Goal: Information Seeking & Learning: Learn about a topic

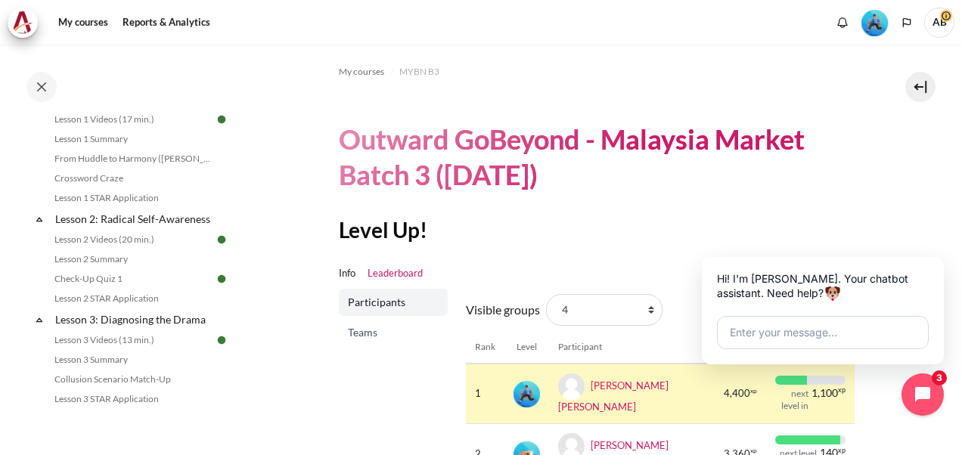
scroll to position [378, 0]
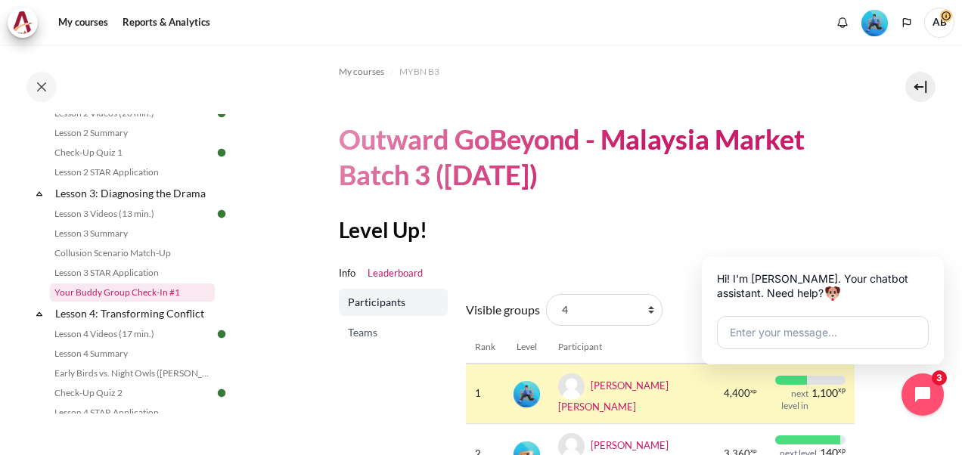
click at [143, 302] on link "Your Buddy Group Check-In #1" at bounding box center [132, 293] width 165 height 18
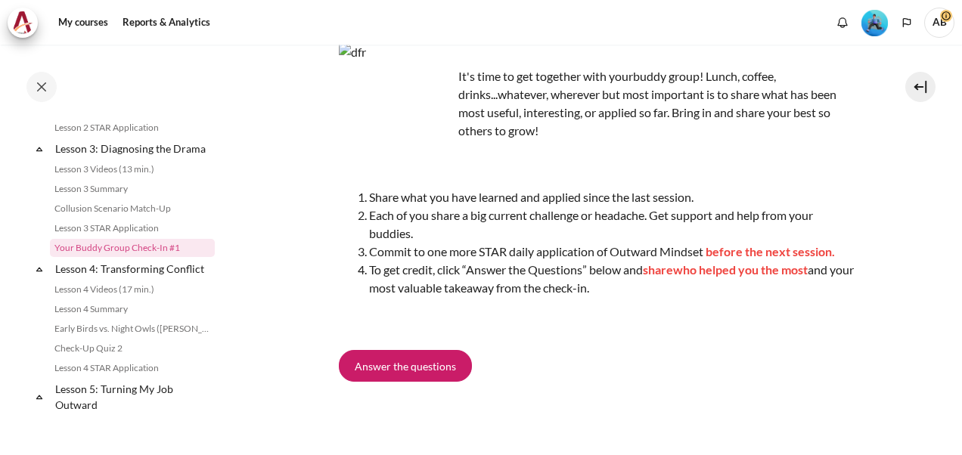
scroll to position [126, 0]
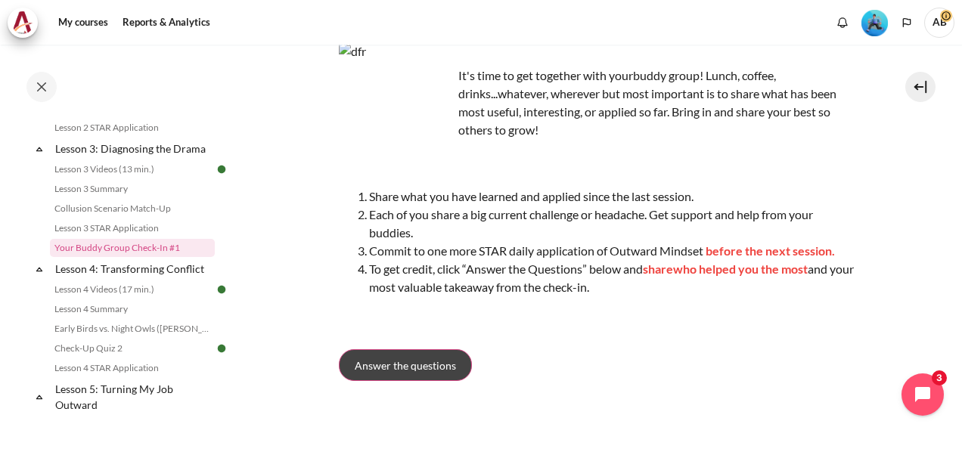
click at [430, 365] on span "Answer the questions" at bounding box center [405, 366] width 101 height 16
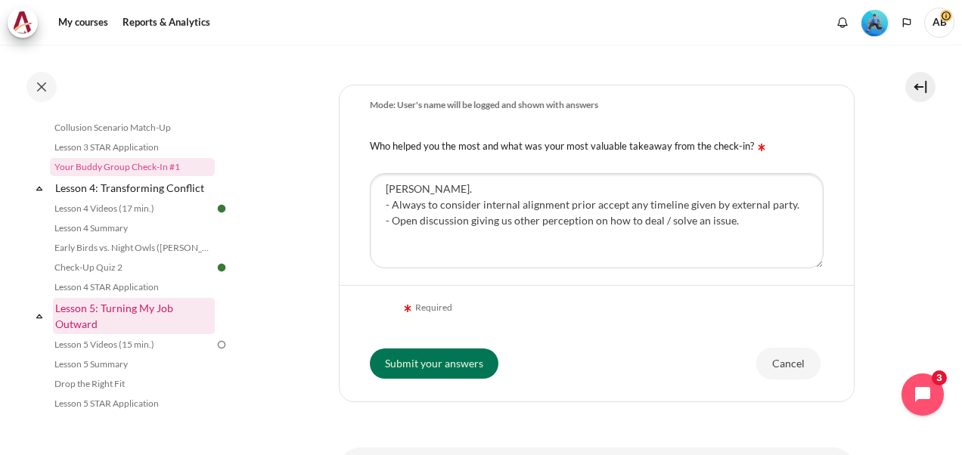
scroll to position [630, 0]
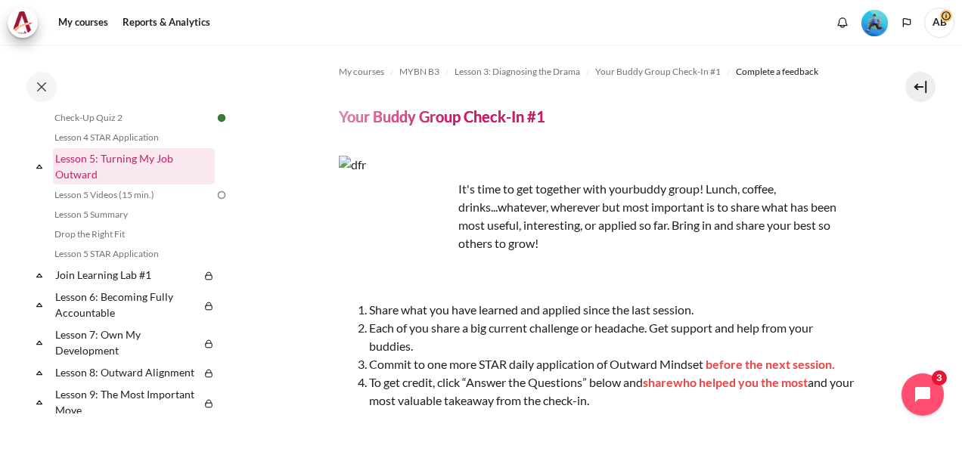
scroll to position [675, 0]
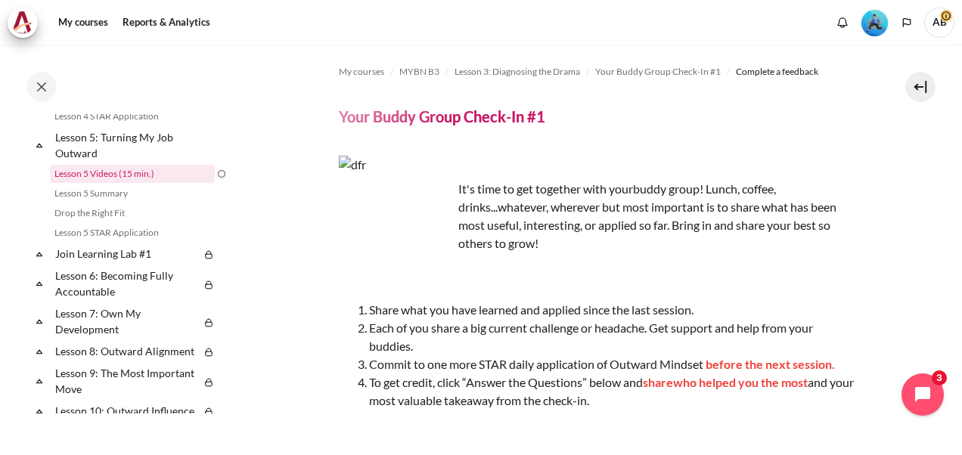
click at [89, 183] on link "Lesson 5 Videos (15 min.)" at bounding box center [132, 174] width 165 height 18
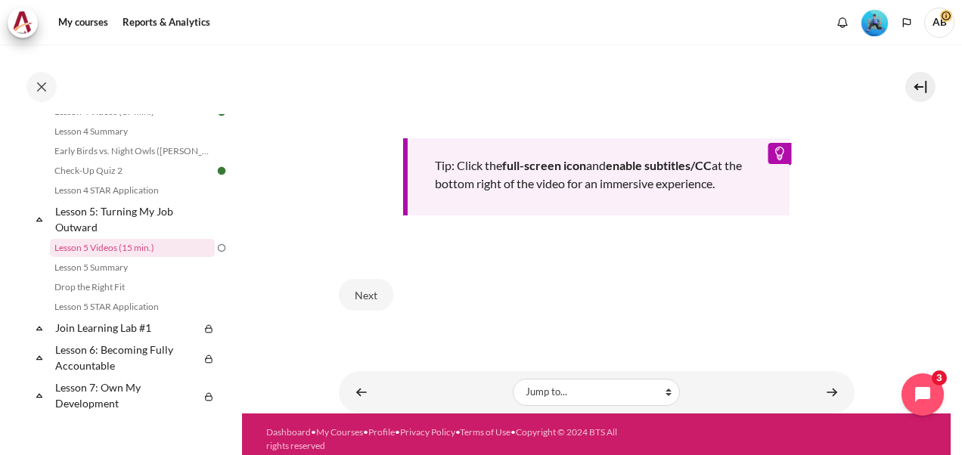
scroll to position [659, 0]
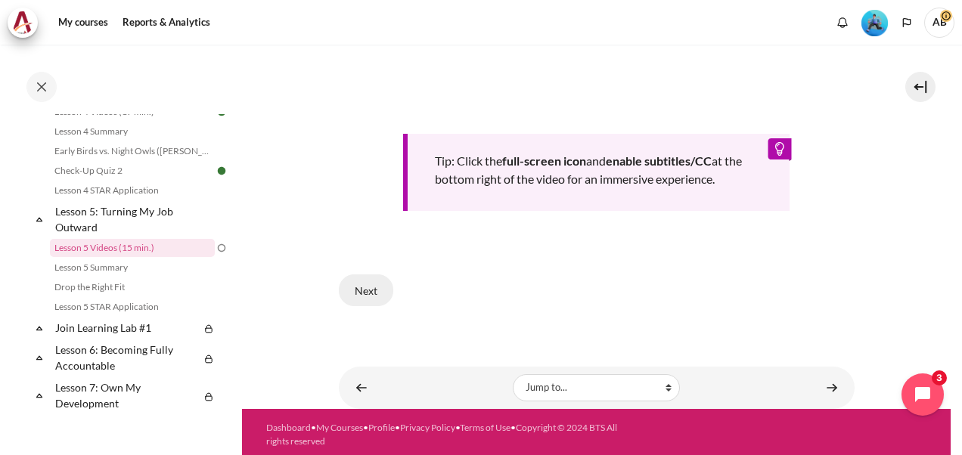
click at [371, 283] on button "Next" at bounding box center [366, 291] width 54 height 32
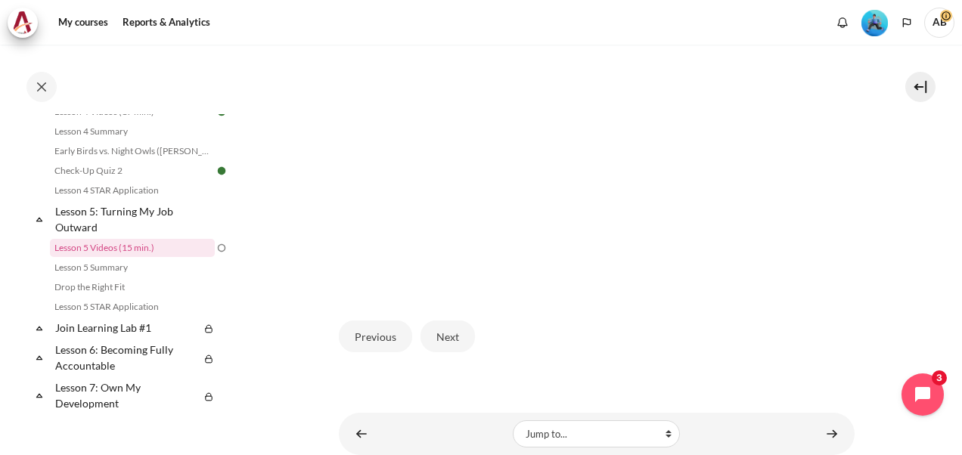
scroll to position [456, 0]
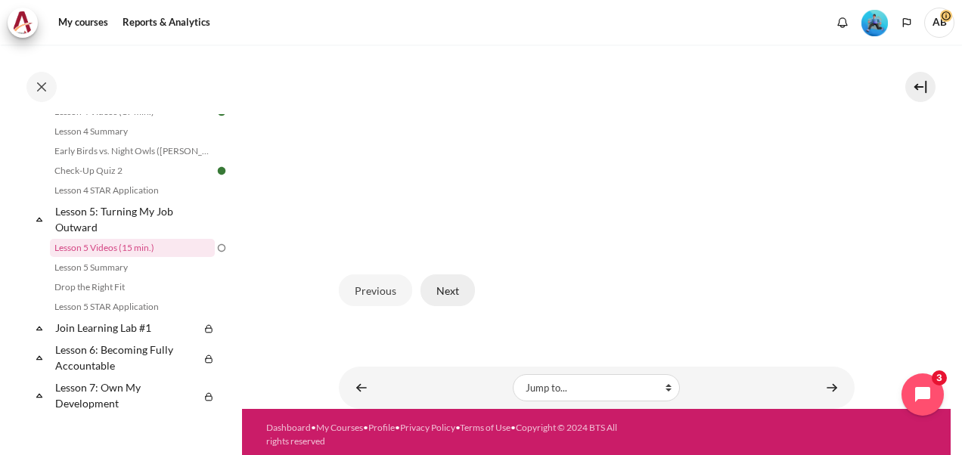
click at [431, 289] on button "Next" at bounding box center [448, 291] width 54 height 32
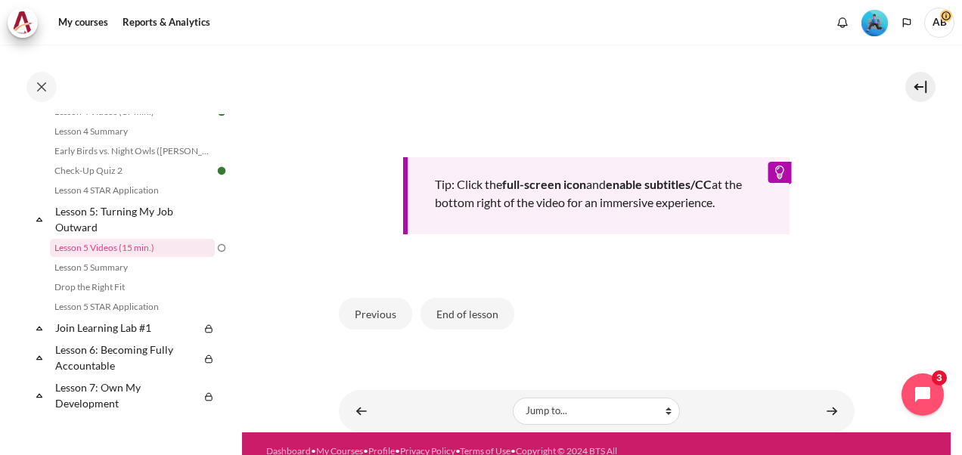
scroll to position [659, 0]
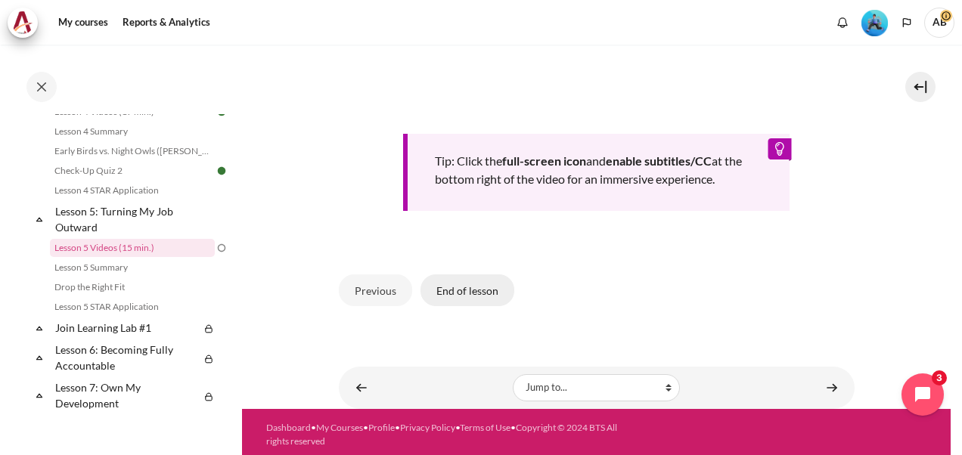
click at [450, 280] on button "End of lesson" at bounding box center [468, 291] width 94 height 32
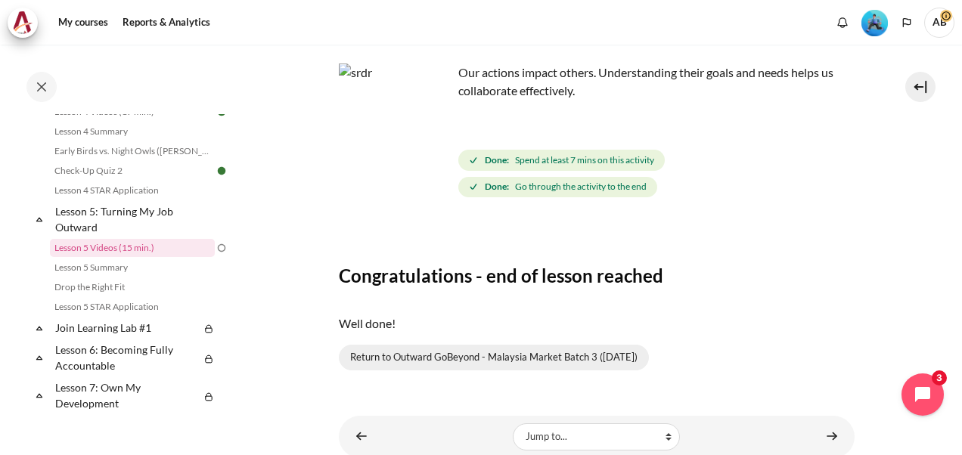
scroll to position [145, 0]
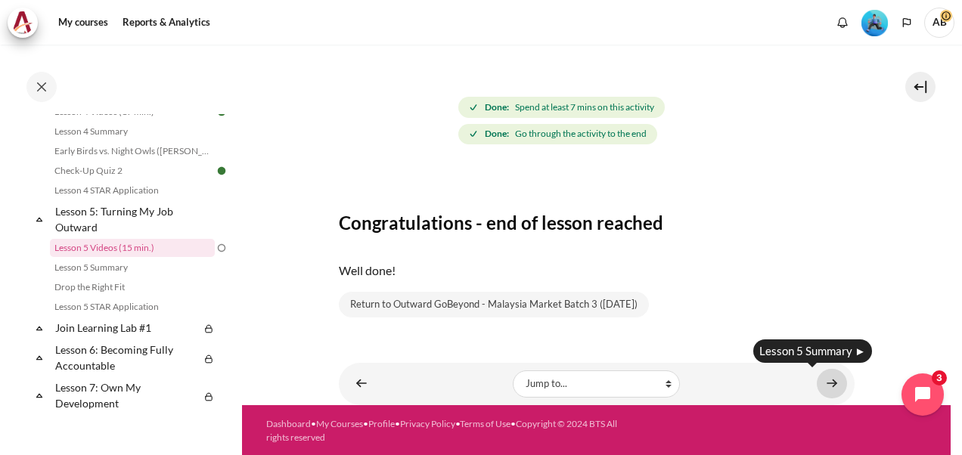
click at [829, 382] on link "Content" at bounding box center [832, 384] width 30 height 30
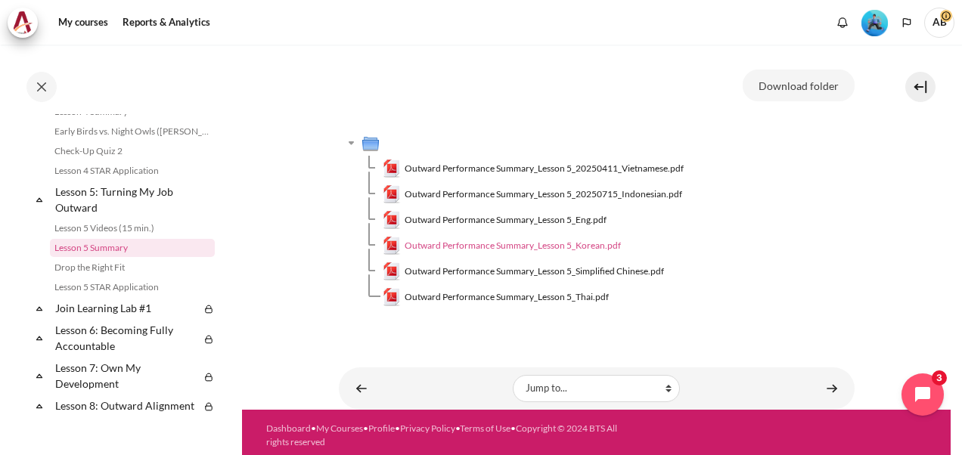
scroll to position [151, 0]
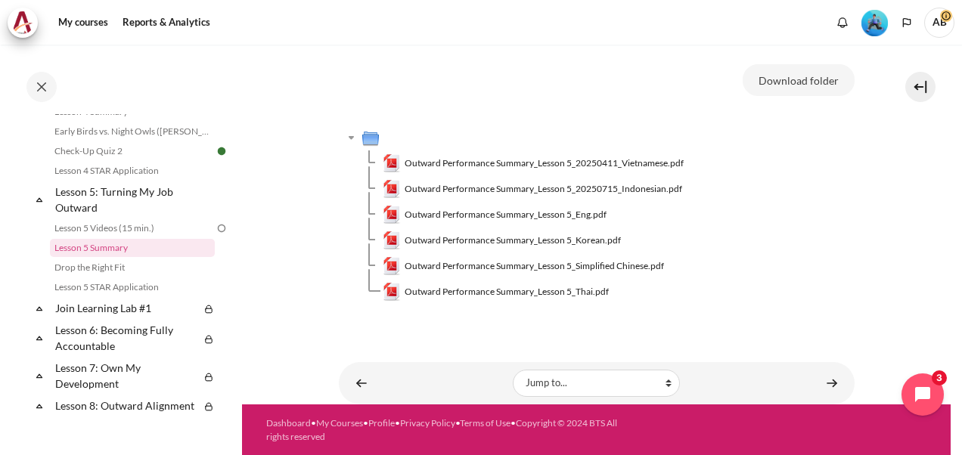
click at [215, 235] on img at bounding box center [222, 229] width 14 height 14
click at [825, 381] on link "Content" at bounding box center [832, 383] width 30 height 30
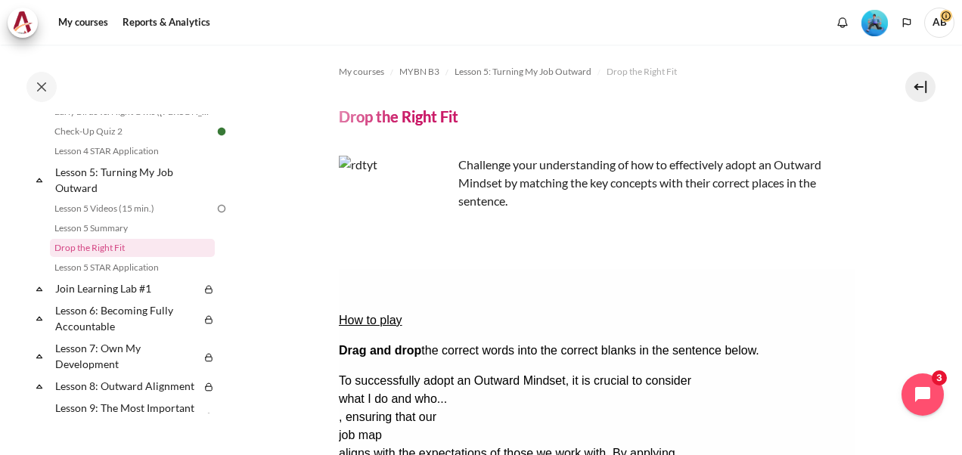
scroll to position [126, 0]
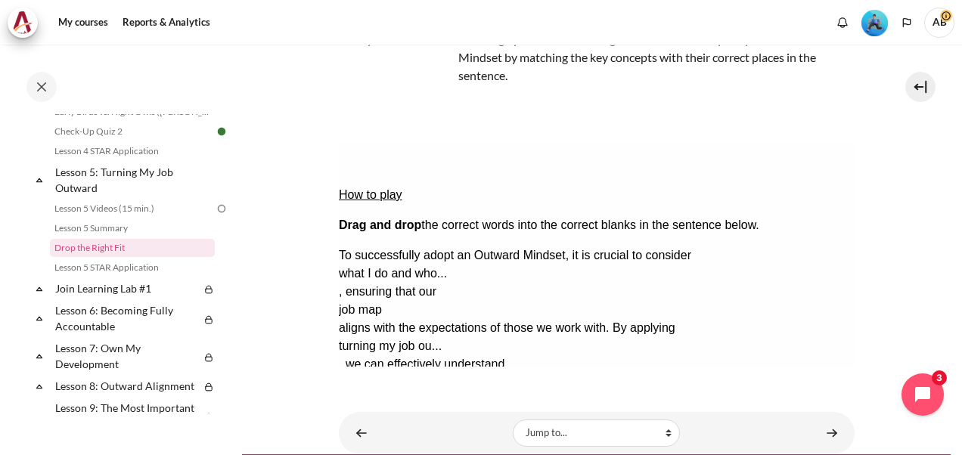
drag, startPoint x: 398, startPoint y: 302, endPoint x: 404, endPoint y: 271, distance: 31.6
click at [379, 430] on button "Check Check the answers. The responses will be marked as correct, incorrect, or…" at bounding box center [358, 438] width 41 height 16
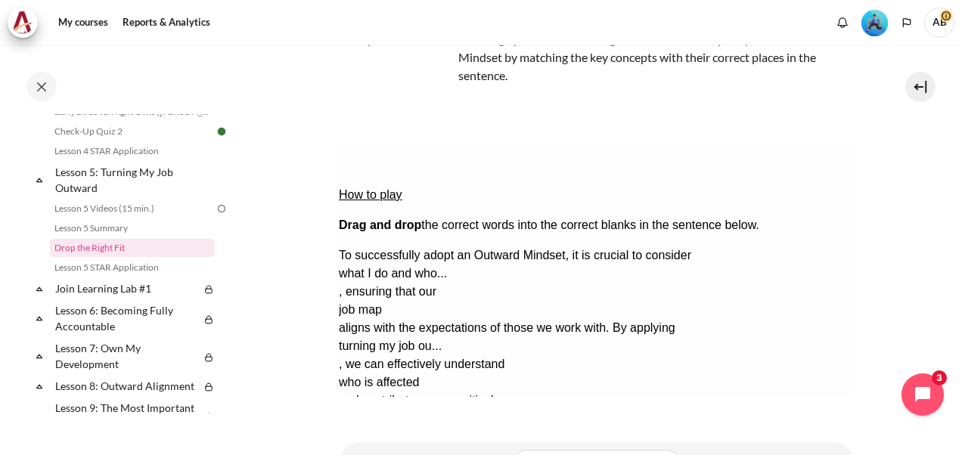
scroll to position [206, 0]
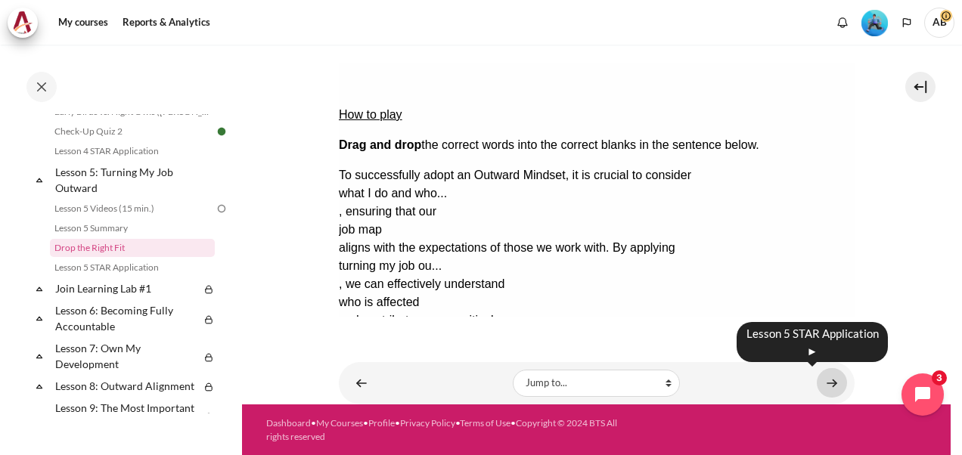
click at [828, 382] on link "Content" at bounding box center [832, 383] width 30 height 30
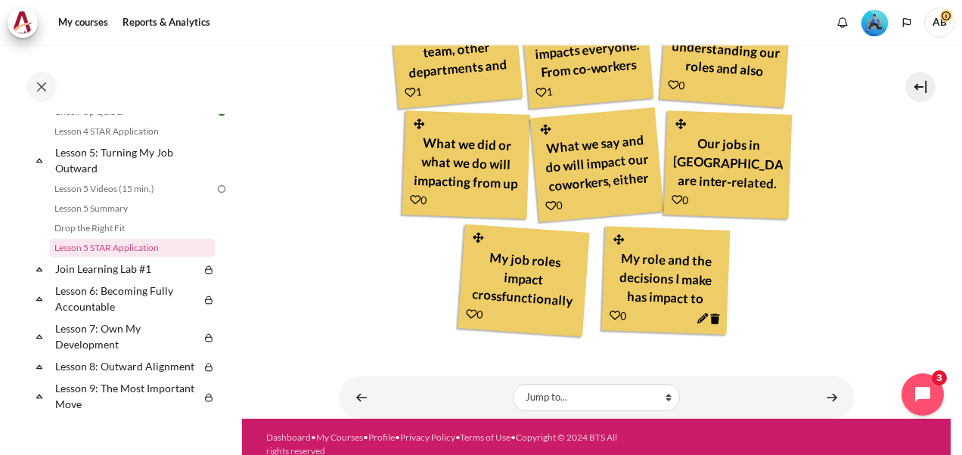
scroll to position [610, 0]
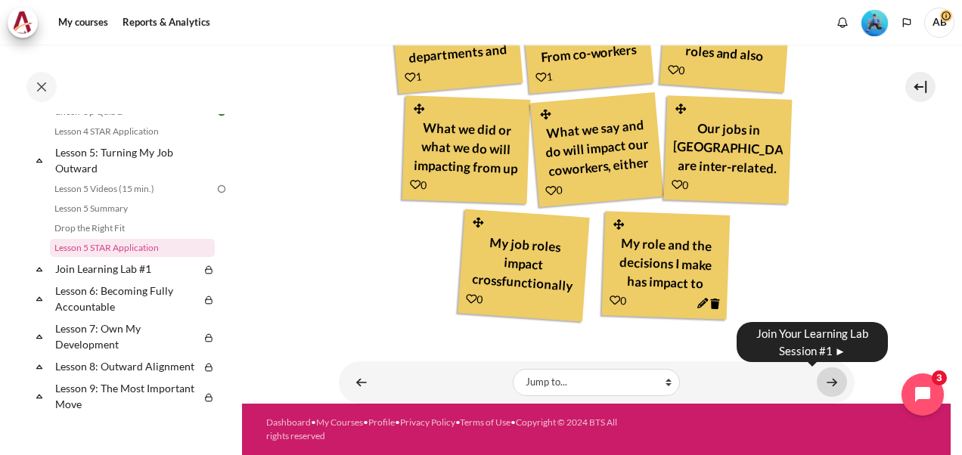
click at [826, 386] on link "Content" at bounding box center [832, 383] width 30 height 30
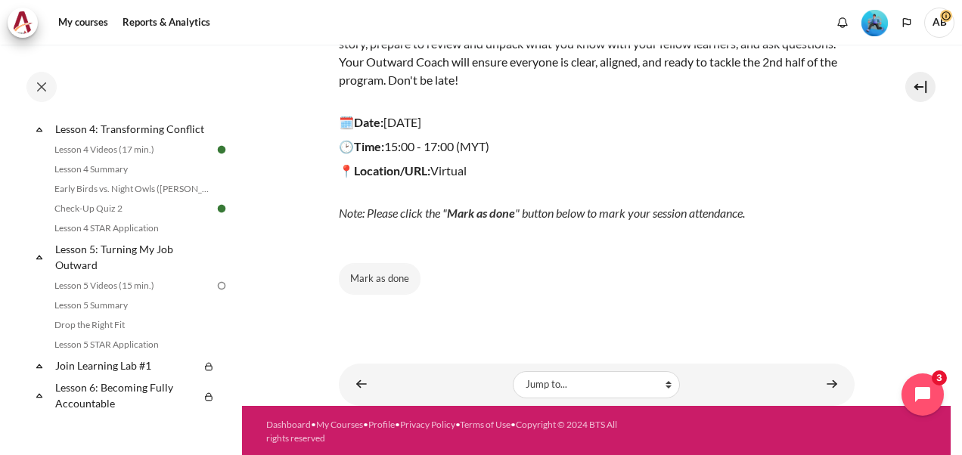
scroll to position [630, 0]
